Goal: Navigation & Orientation: Find specific page/section

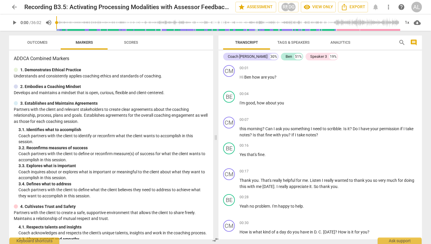
click at [13, 7] on span "arrow_back" at bounding box center [14, 7] width 7 height 7
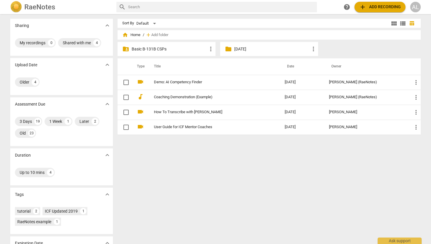
click at [151, 48] on p "Basic B-131B CSPs" at bounding box center [170, 49] width 76 height 6
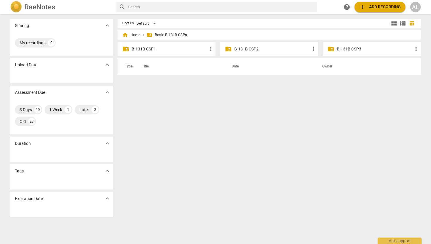
click at [253, 49] on p "B-131B CSP2" at bounding box center [272, 49] width 76 height 6
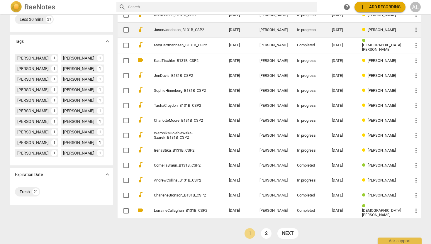
scroll to position [141, 0]
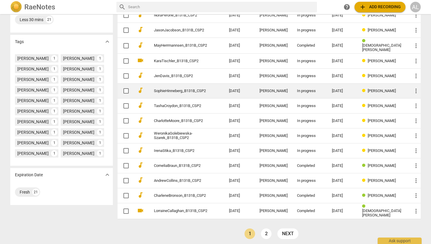
click at [264, 235] on link "2" at bounding box center [266, 233] width 11 height 11
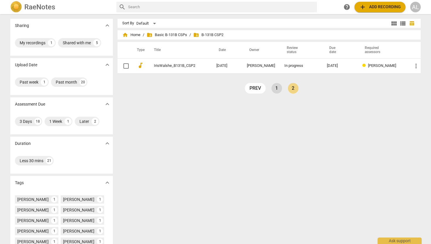
click at [276, 91] on link "1" at bounding box center [277, 88] width 11 height 11
